Goal: Task Accomplishment & Management: Manage account settings

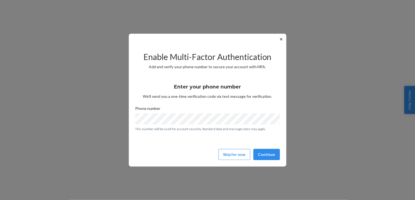
click at [269, 152] on button "Continue" at bounding box center [267, 154] width 26 height 11
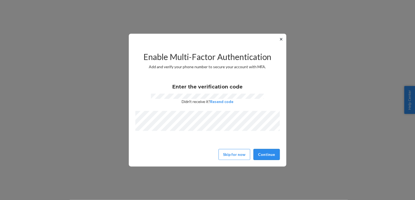
click at [261, 153] on button "Continue" at bounding box center [267, 154] width 26 height 11
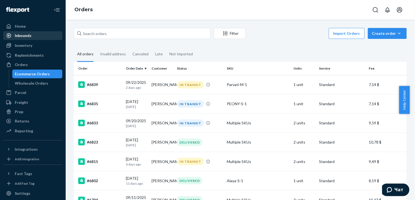
click at [24, 34] on div "Inbounds" at bounding box center [23, 35] width 17 height 5
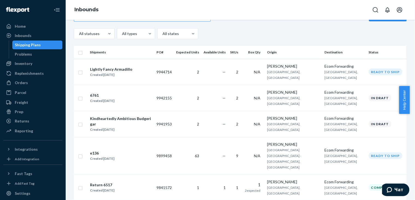
scroll to position [61, 0]
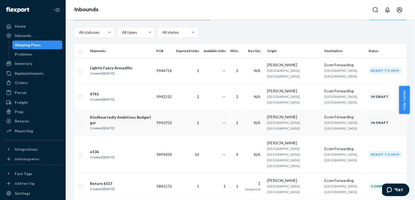
click at [79, 122] on input "checkbox" at bounding box center [80, 123] width 4 height 6
checkbox input "true"
click at [81, 97] on input "checkbox" at bounding box center [80, 97] width 4 height 6
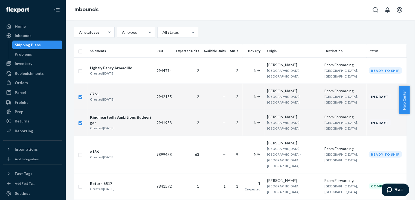
scroll to position [0, 0]
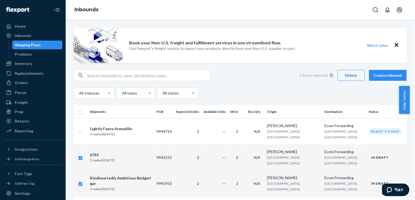
click at [350, 77] on div "Delete" at bounding box center [352, 75] width 18 height 5
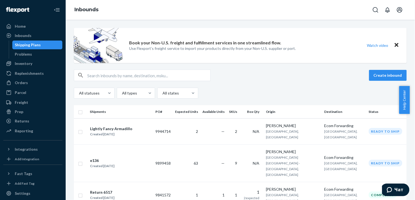
checkbox input "false"
click at [106, 126] on div "Lightly Fancy Armadillo" at bounding box center [111, 128] width 42 height 5
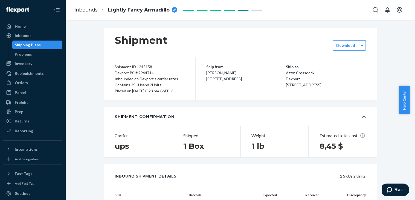
click at [136, 8] on span "Lightly Fancy Armadillo" at bounding box center [139, 10] width 62 height 7
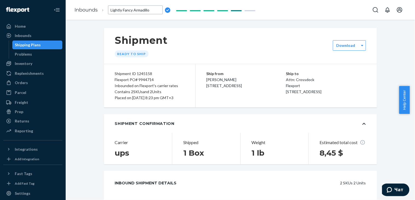
drag, startPoint x: 156, startPoint y: 10, endPoint x: 111, endPoint y: 9, distance: 44.6
click at [111, 9] on input "Lightly Fancy Armadillo" at bounding box center [135, 9] width 55 height 9
type input "Return 6761"
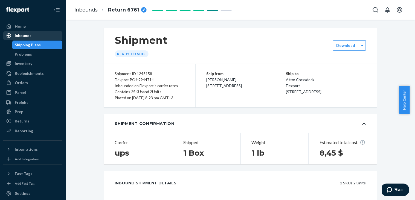
click at [25, 34] on div "Inbounds" at bounding box center [23, 35] width 17 height 5
